Goal: Task Accomplishment & Management: Manage account settings

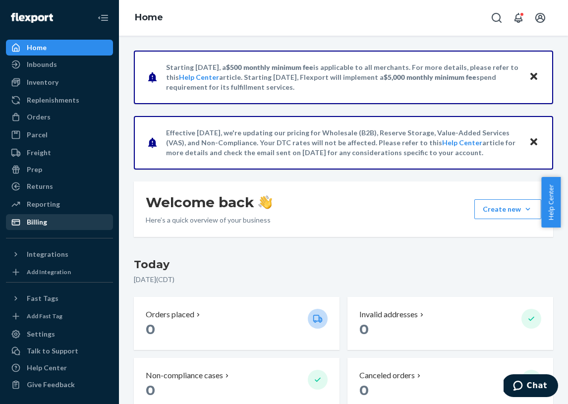
click at [39, 225] on div "Billing" at bounding box center [37, 222] width 20 height 10
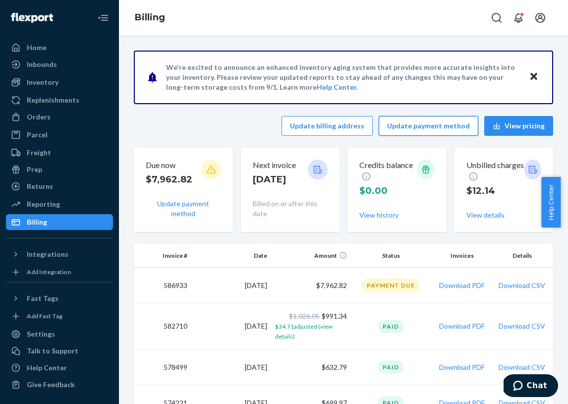
click at [403, 127] on button "Update payment method" at bounding box center [429, 126] width 100 height 20
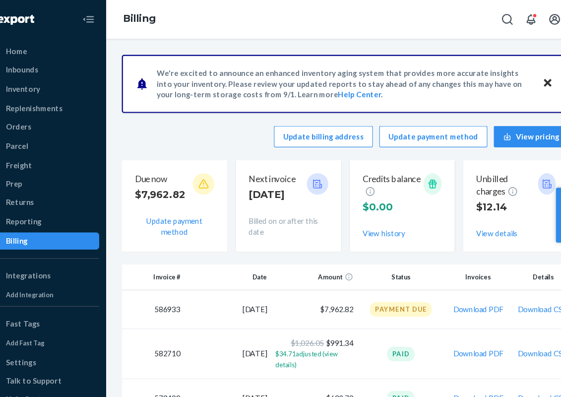
click at [523, 71] on icon "Close" at bounding box center [526, 76] width 7 height 12
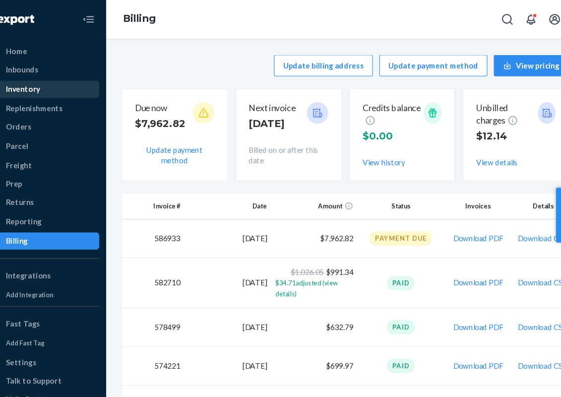
click at [31, 83] on div "Inventory" at bounding box center [43, 82] width 32 height 10
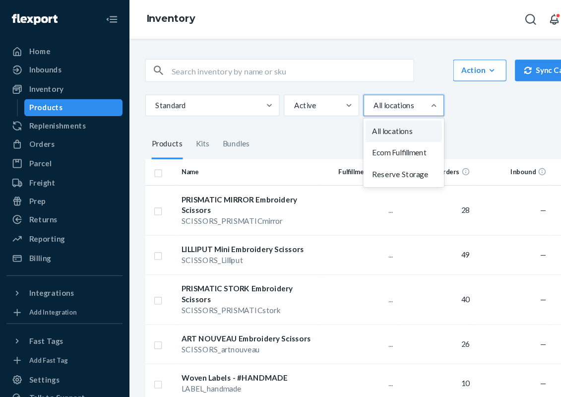
click at [377, 96] on div at bounding box center [372, 97] width 56 height 12
click at [345, 96] on input "option All locations focused, 1 of 3. 3 results available. Use Up and Down to c…" at bounding box center [344, 97] width 1 height 10
